Goal: Use online tool/utility

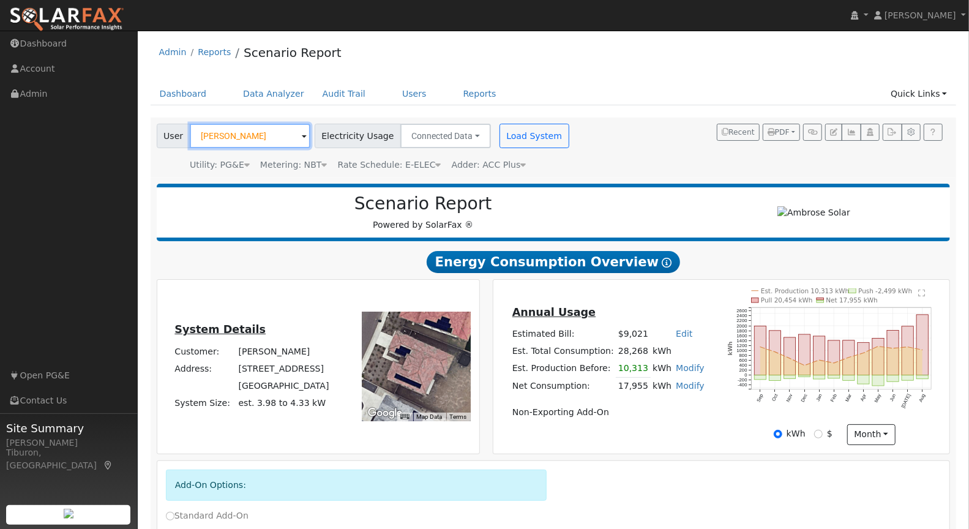
click at [248, 135] on input "[PERSON_NAME]" at bounding box center [250, 136] width 121 height 24
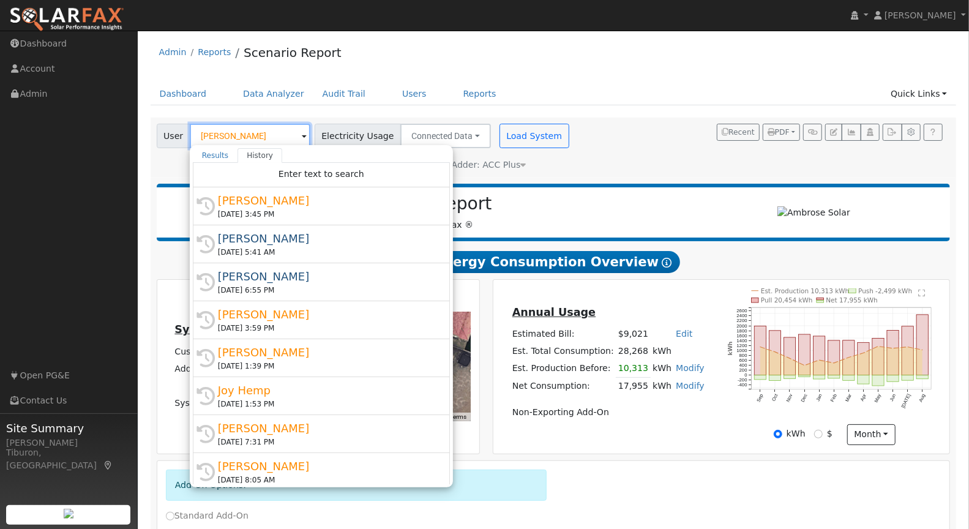
click at [248, 135] on input "Brooks Whitehead" at bounding box center [250, 136] width 121 height 24
click at [500, 112] on div "Dashboard Data Analyzer Audit Trail Users Reports Quick Links Quick Add Quick C…" at bounding box center [554, 100] width 806 height 35
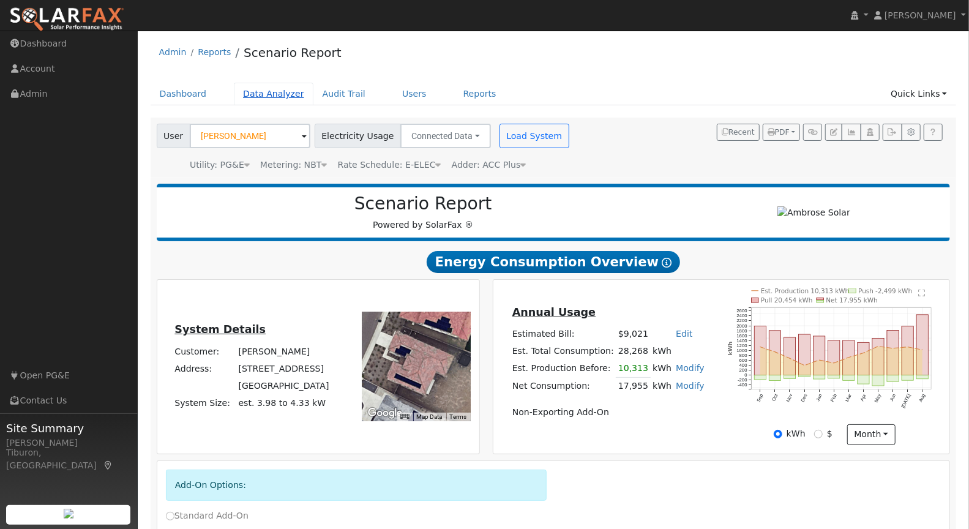
click at [258, 92] on link "Data Analyzer" at bounding box center [274, 94] width 80 height 23
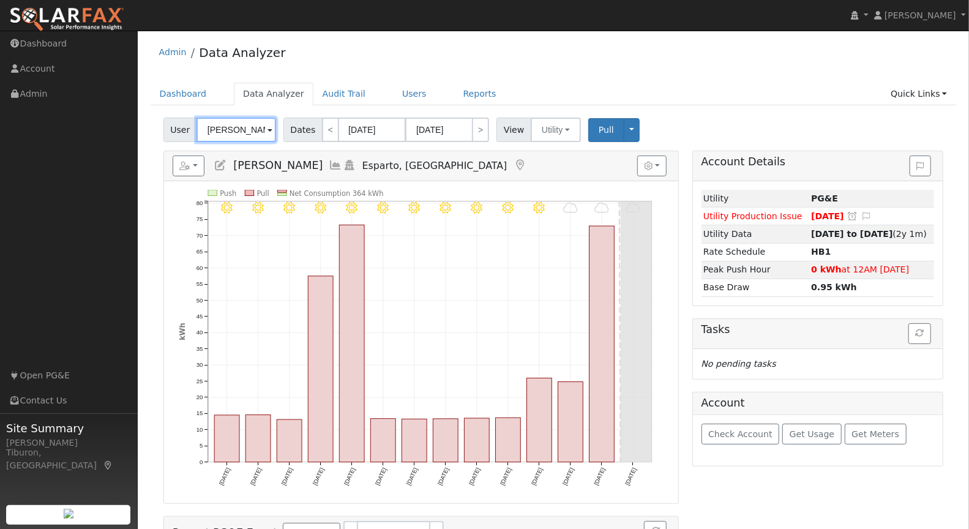
click at [251, 129] on input "[PERSON_NAME]" at bounding box center [237, 130] width 80 height 24
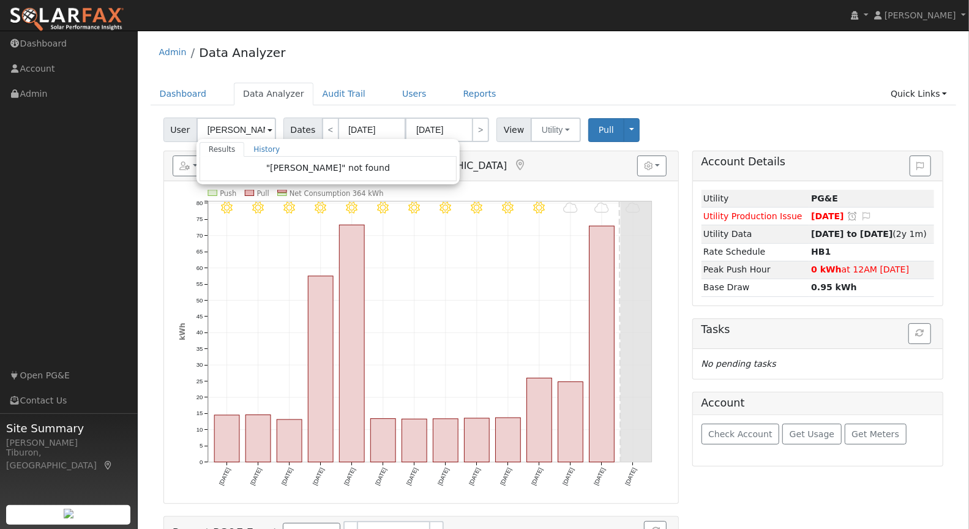
click at [573, 83] on ul "Dashboard Data Analyzer Audit Trail Users Reports Quick Links Quick Add Quick C…" at bounding box center [554, 94] width 806 height 23
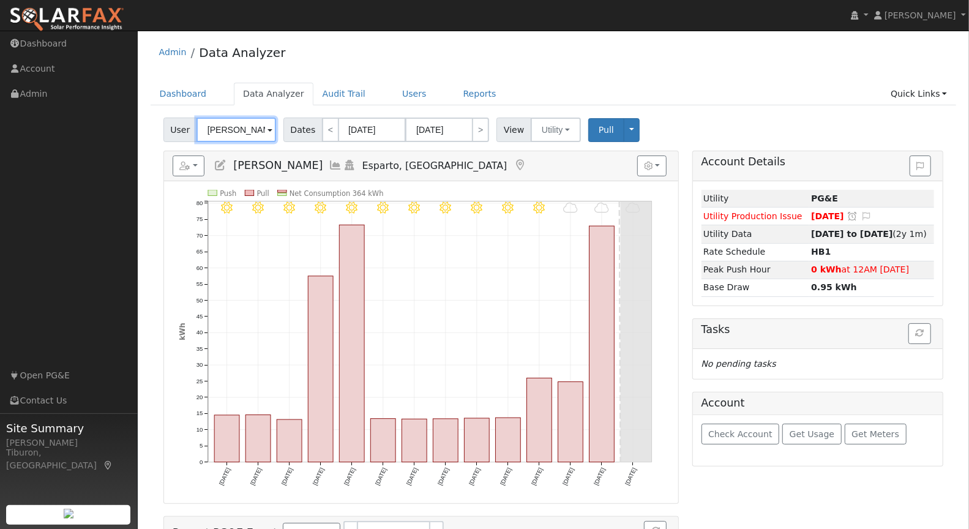
click at [236, 126] on input "[PERSON_NAME]" at bounding box center [237, 130] width 80 height 24
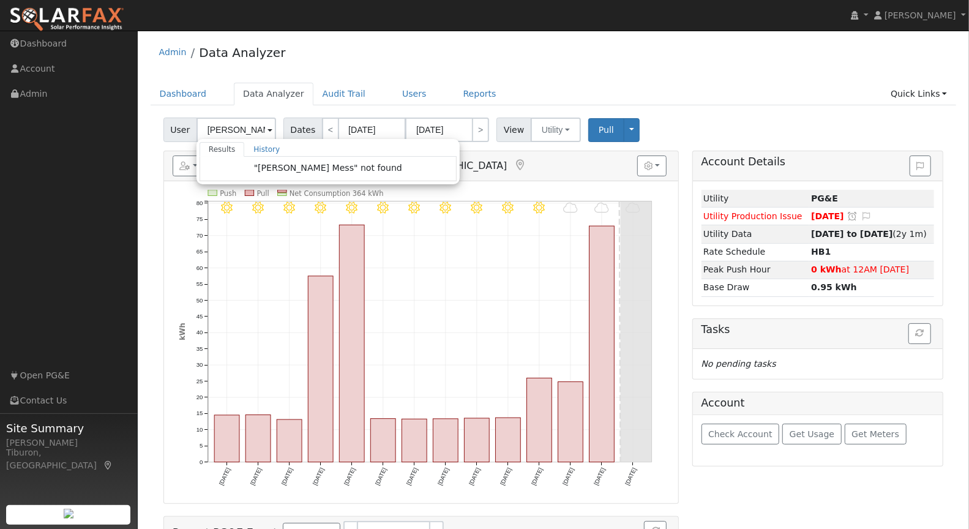
click at [531, 80] on div "Admin Data Analyzer Dashboard Data Analyzer Audit Trail Users Reports Quick Lin…" at bounding box center [553, 344] width 819 height 615
type input "[PERSON_NAME]"
